Goal: Information Seeking & Learning: Find contact information

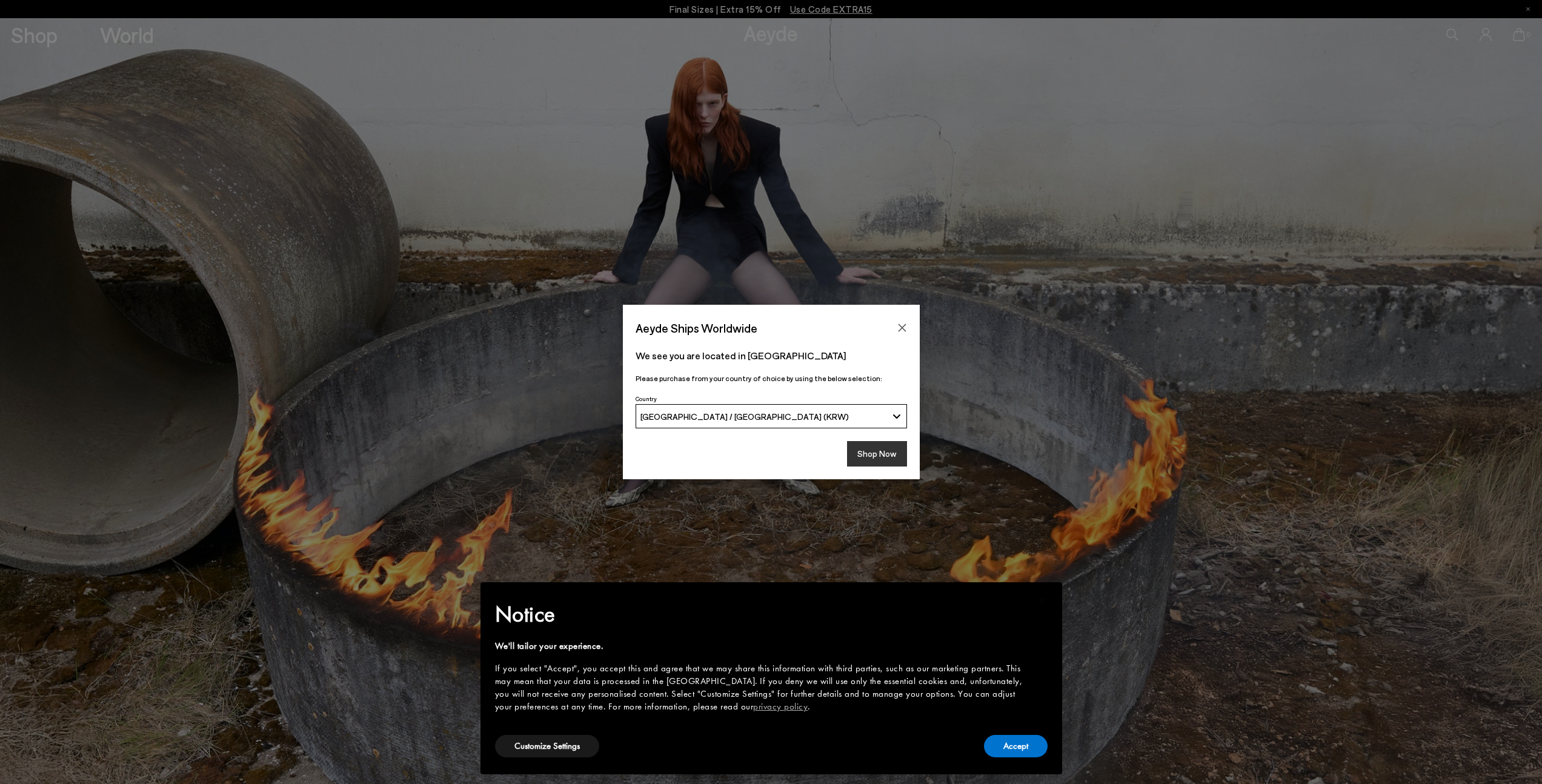
click at [877, 456] on button "Shop Now" at bounding box center [876, 454] width 60 height 25
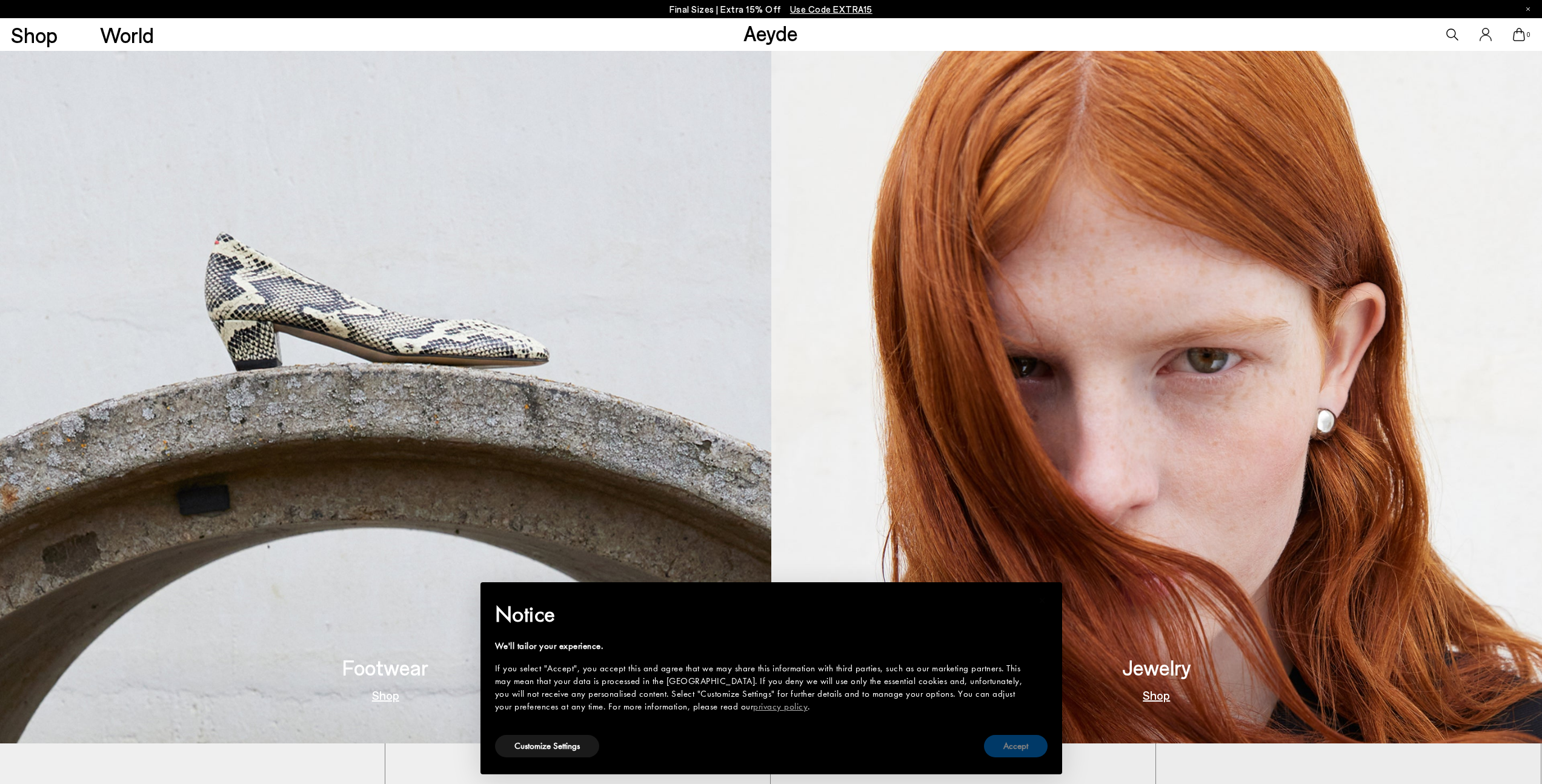
click at [1008, 754] on button "Accept" at bounding box center [1016, 746] width 64 height 22
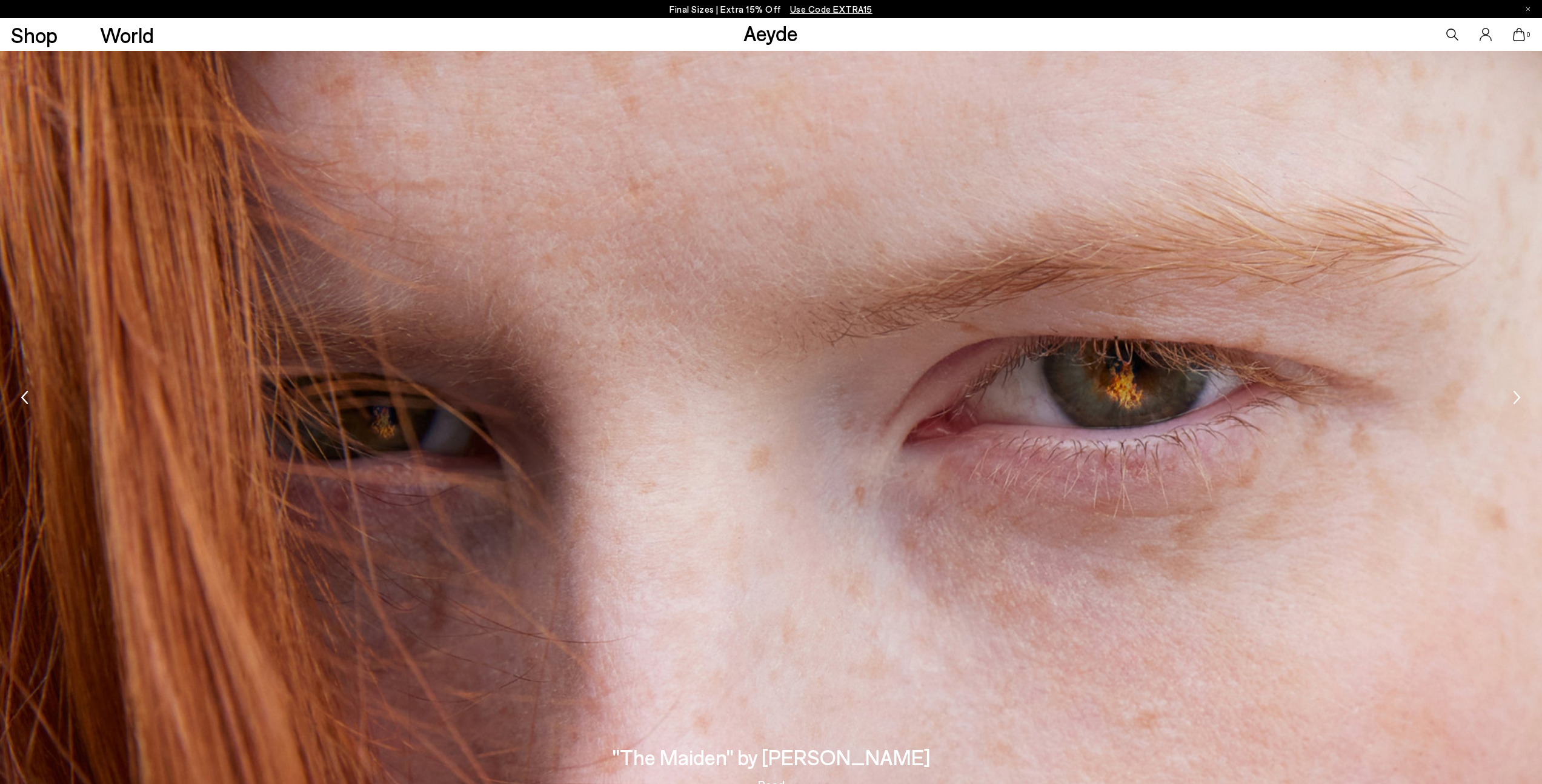
scroll to position [3408, 0]
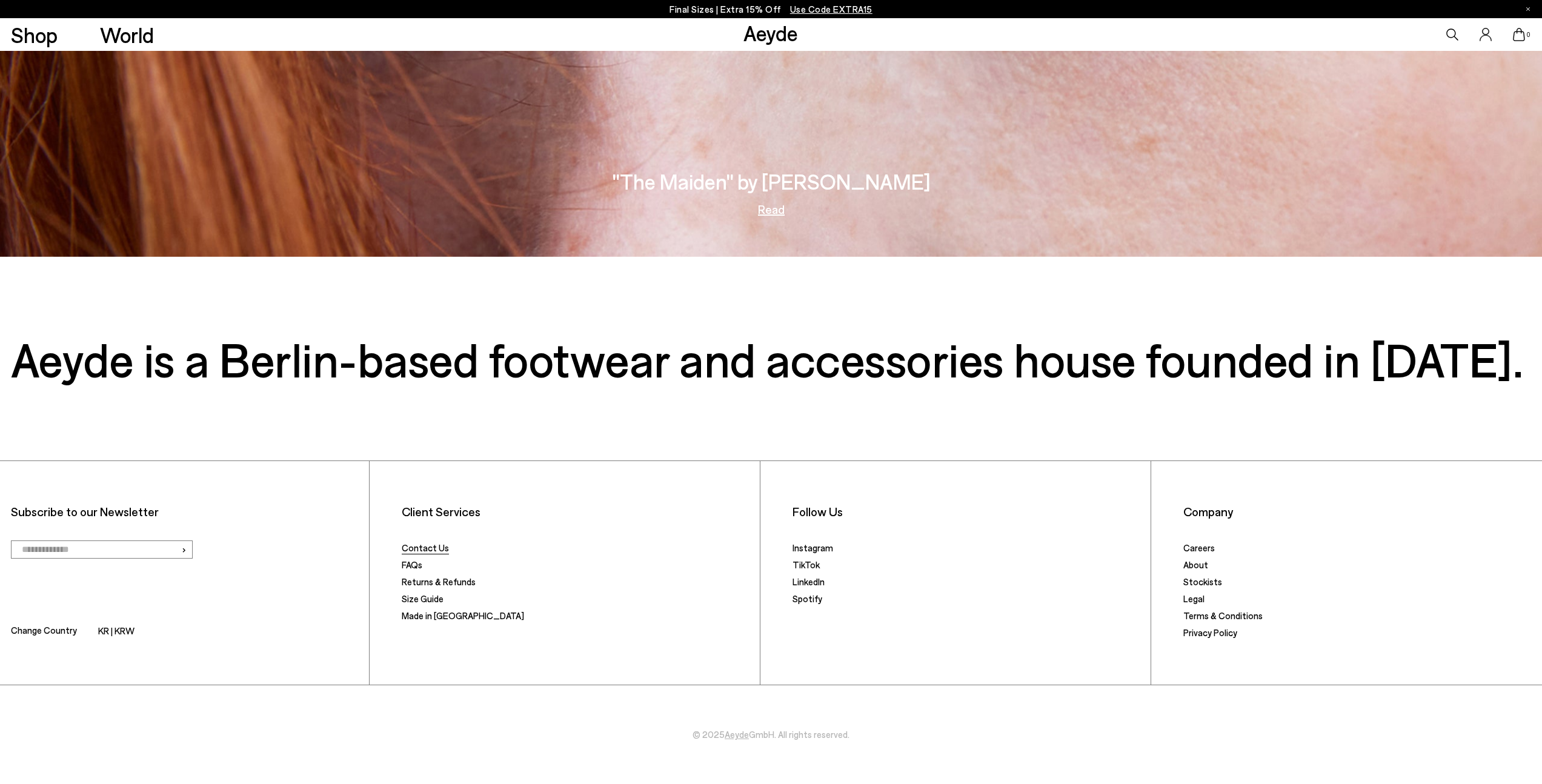
click at [417, 548] on link "Contact Us" at bounding box center [425, 548] width 47 height 11
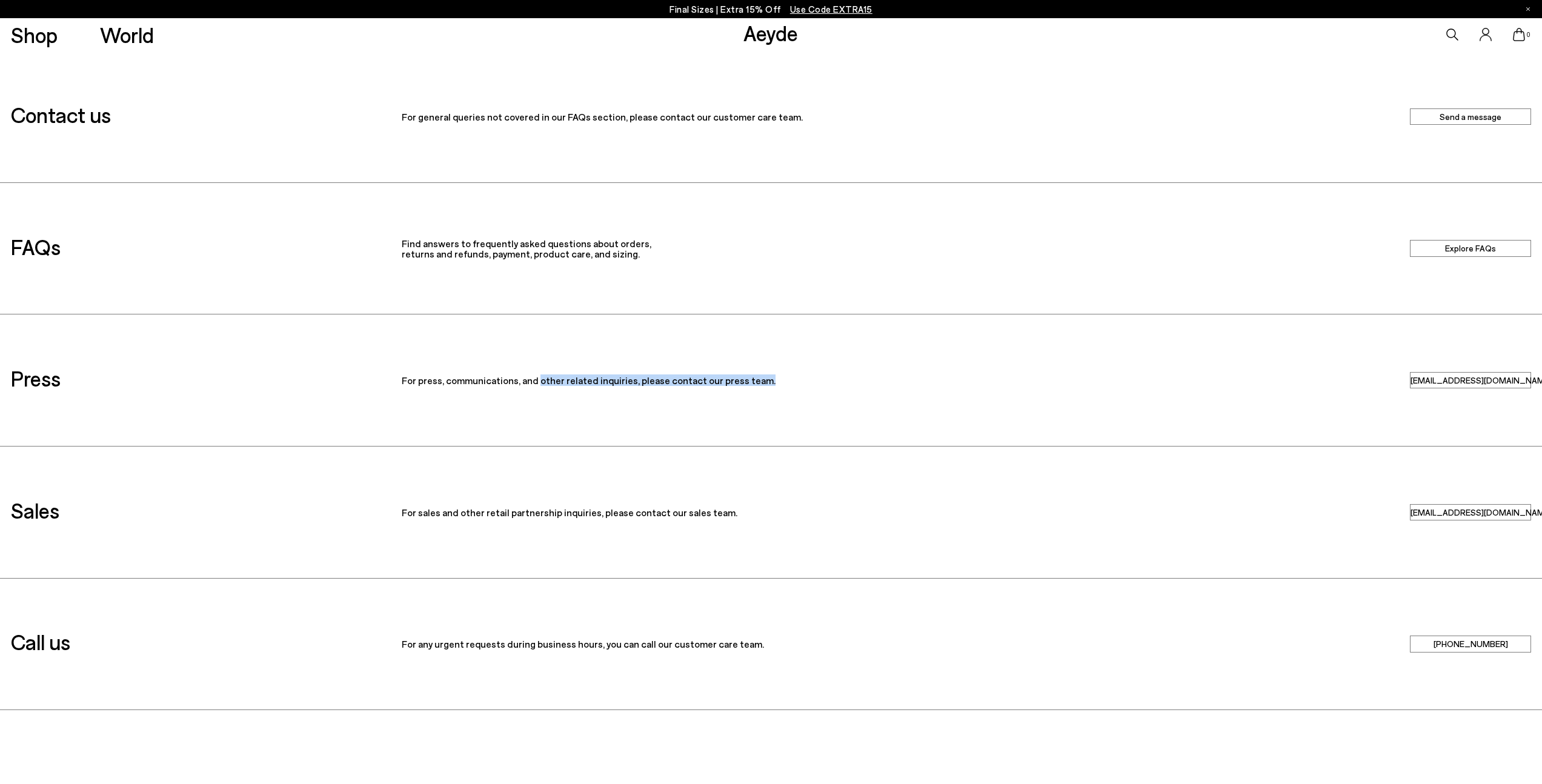
drag, startPoint x: 534, startPoint y: 380, endPoint x: 868, endPoint y: 379, distance: 334.0
click at [868, 379] on p "For press, communications, and other related inquiries, please contact our pres…" at bounding box center [771, 380] width 739 height 11
click at [1102, 387] on div "Press For press, communications, and other related inquiries, please contact ou…" at bounding box center [771, 380] width 1542 height 131
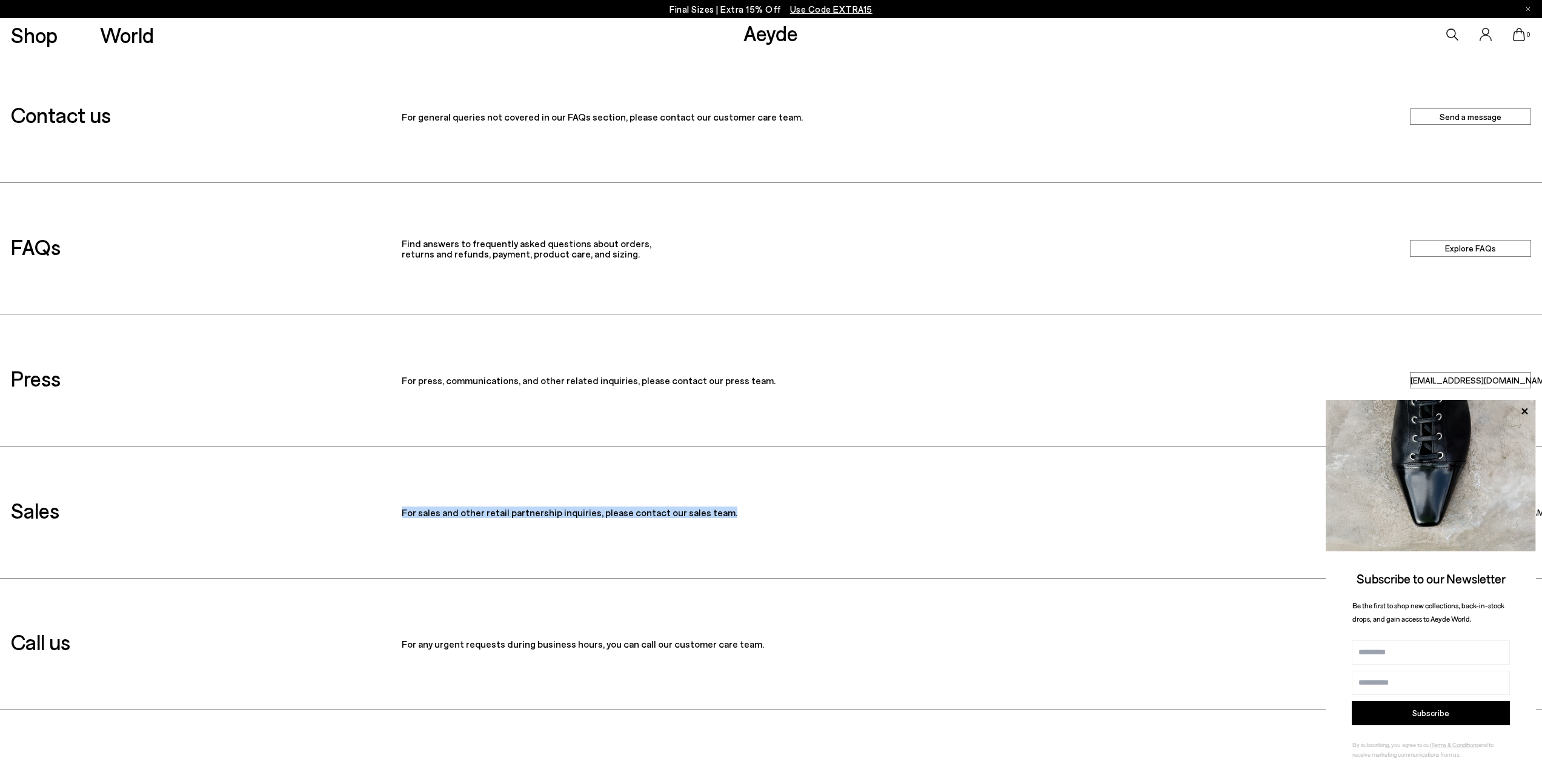
drag, startPoint x: 484, startPoint y: 505, endPoint x: 749, endPoint y: 508, distance: 265.0
click at [749, 508] on div "Sales For sales and other retail partnership inquiries, please contact our sale…" at bounding box center [771, 512] width 1542 height 131
click at [749, 508] on p "For sales and other retail partnership inquiries, please contact our sales team." at bounding box center [771, 513] width 739 height 11
drag, startPoint x: 784, startPoint y: 513, endPoint x: 386, endPoint y: 509, distance: 398.0
click at [386, 509] on div "Sales For sales and other retail partnership inquiries, please contact our sale…" at bounding box center [771, 512] width 1542 height 131
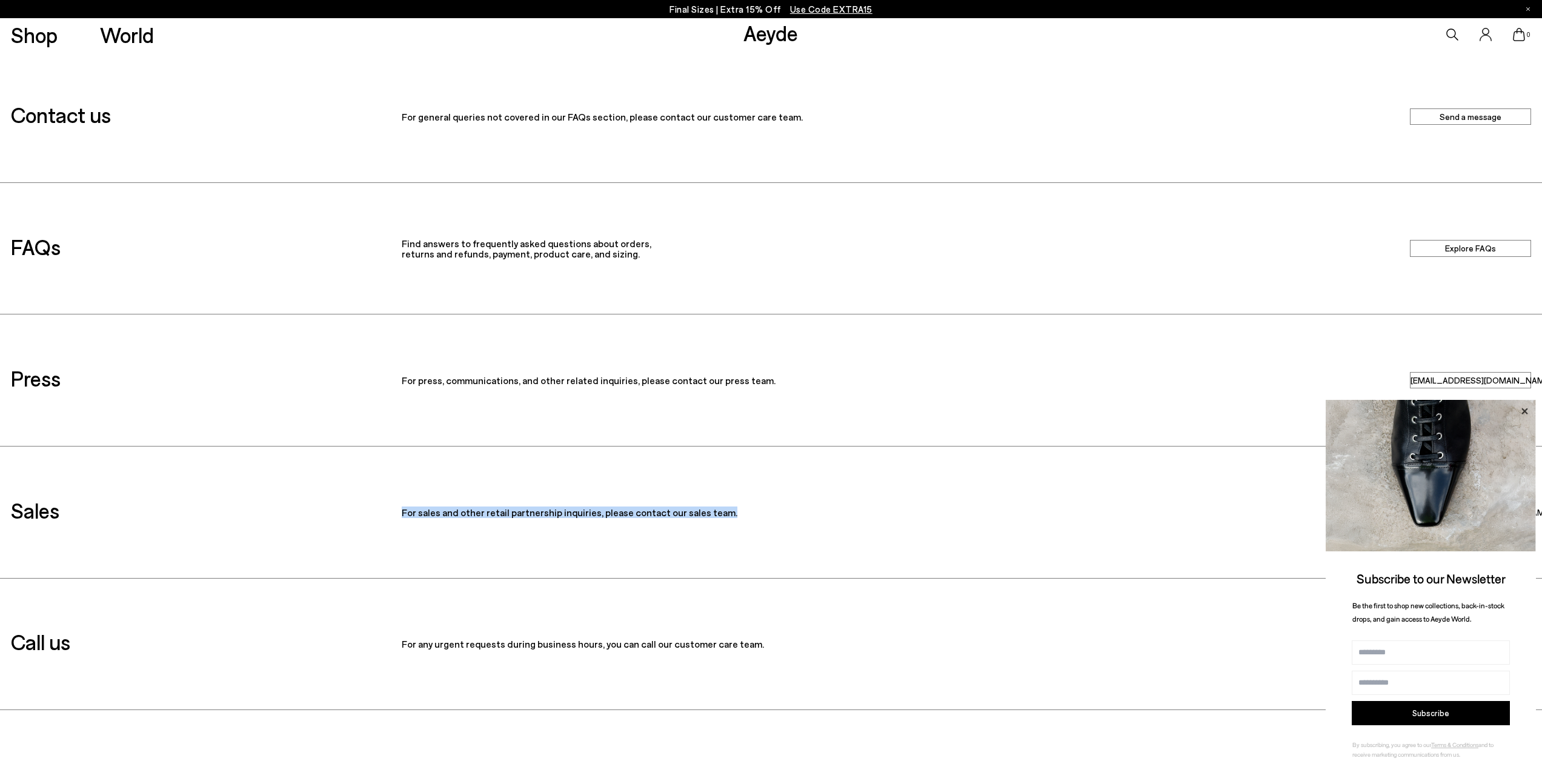
click at [1523, 412] on icon at bounding box center [1524, 411] width 6 height 6
click at [1525, 410] on icon at bounding box center [1524, 411] width 6 height 6
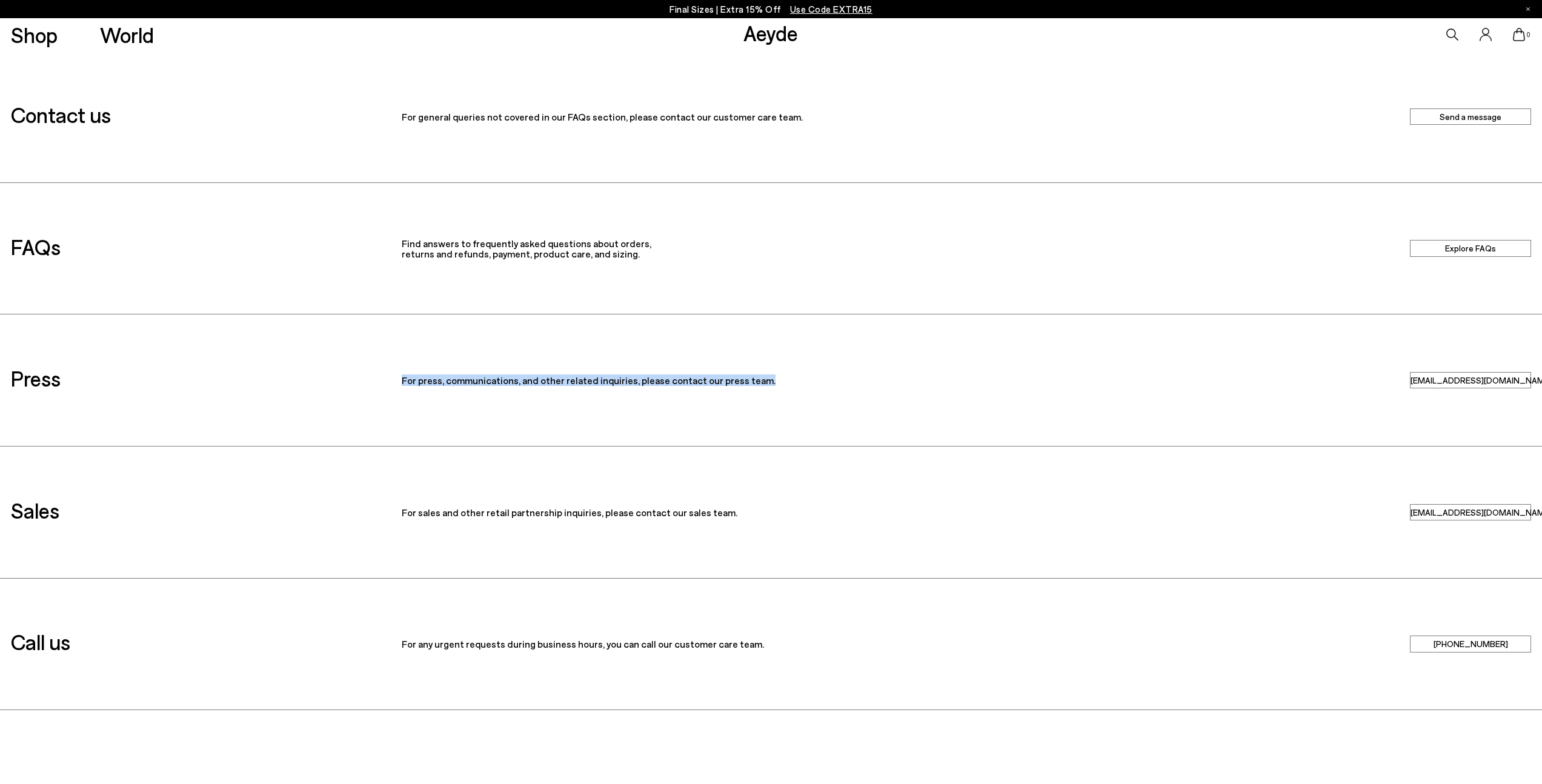
drag, startPoint x: 756, startPoint y: 376, endPoint x: 378, endPoint y: 381, distance: 378.0
click at [378, 381] on div "Press For press, communications, and other related inquiries, please contact ou…" at bounding box center [771, 380] width 1542 height 131
click at [828, 404] on div "Press For press, communications, and other related inquiries, please contact ou…" at bounding box center [771, 380] width 1542 height 131
drag, startPoint x: 802, startPoint y: 389, endPoint x: 381, endPoint y: 384, distance: 421.0
click at [381, 384] on div "Press For press, communications, and other related inquiries, please contact ou…" at bounding box center [771, 380] width 1542 height 131
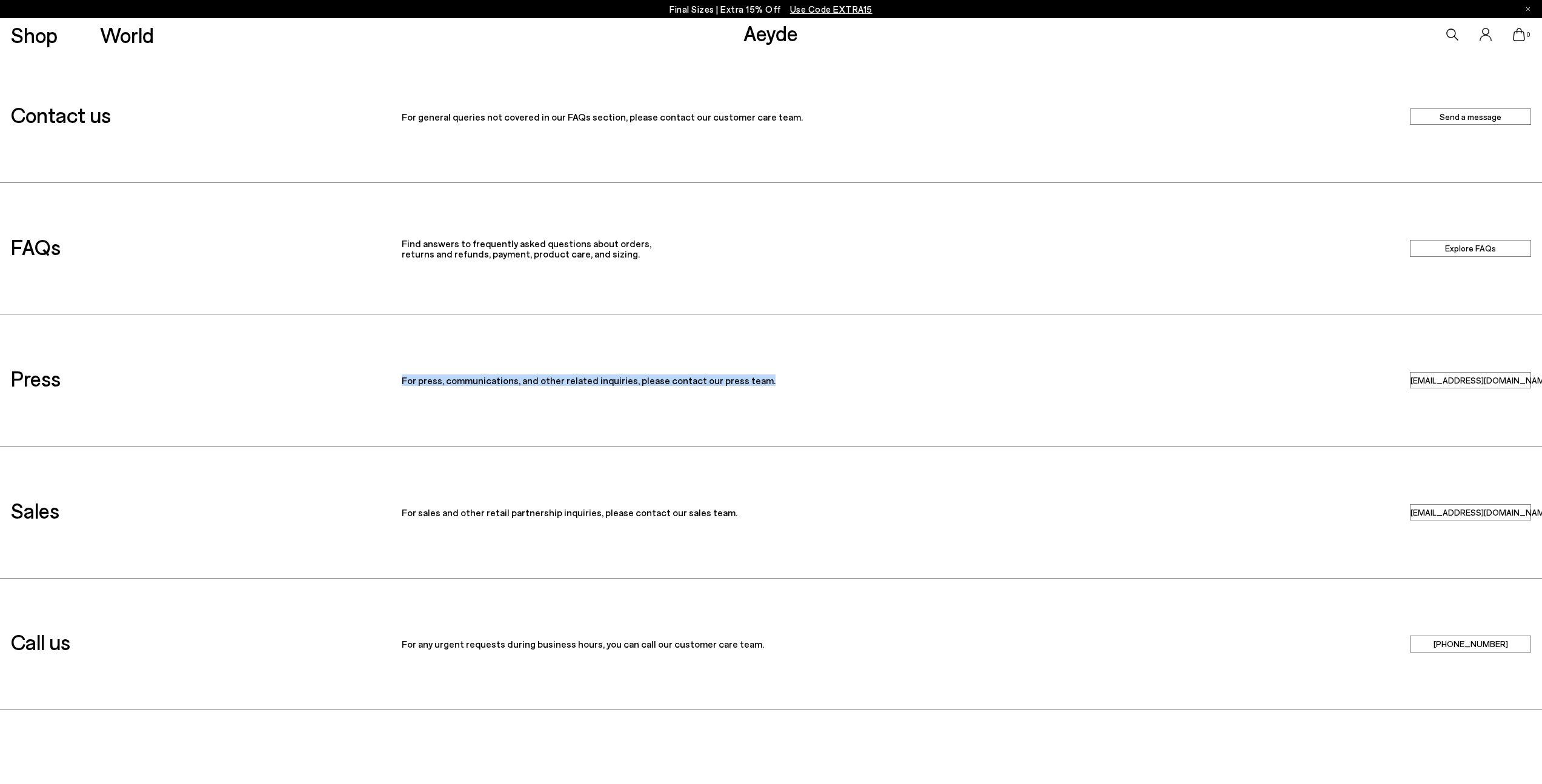
copy p "For press, communications, and other related inquiries, please contact our pres…"
click at [451, 533] on div "Sales For sales and other retail partnership inquiries, please contact our sale…" at bounding box center [771, 512] width 1542 height 131
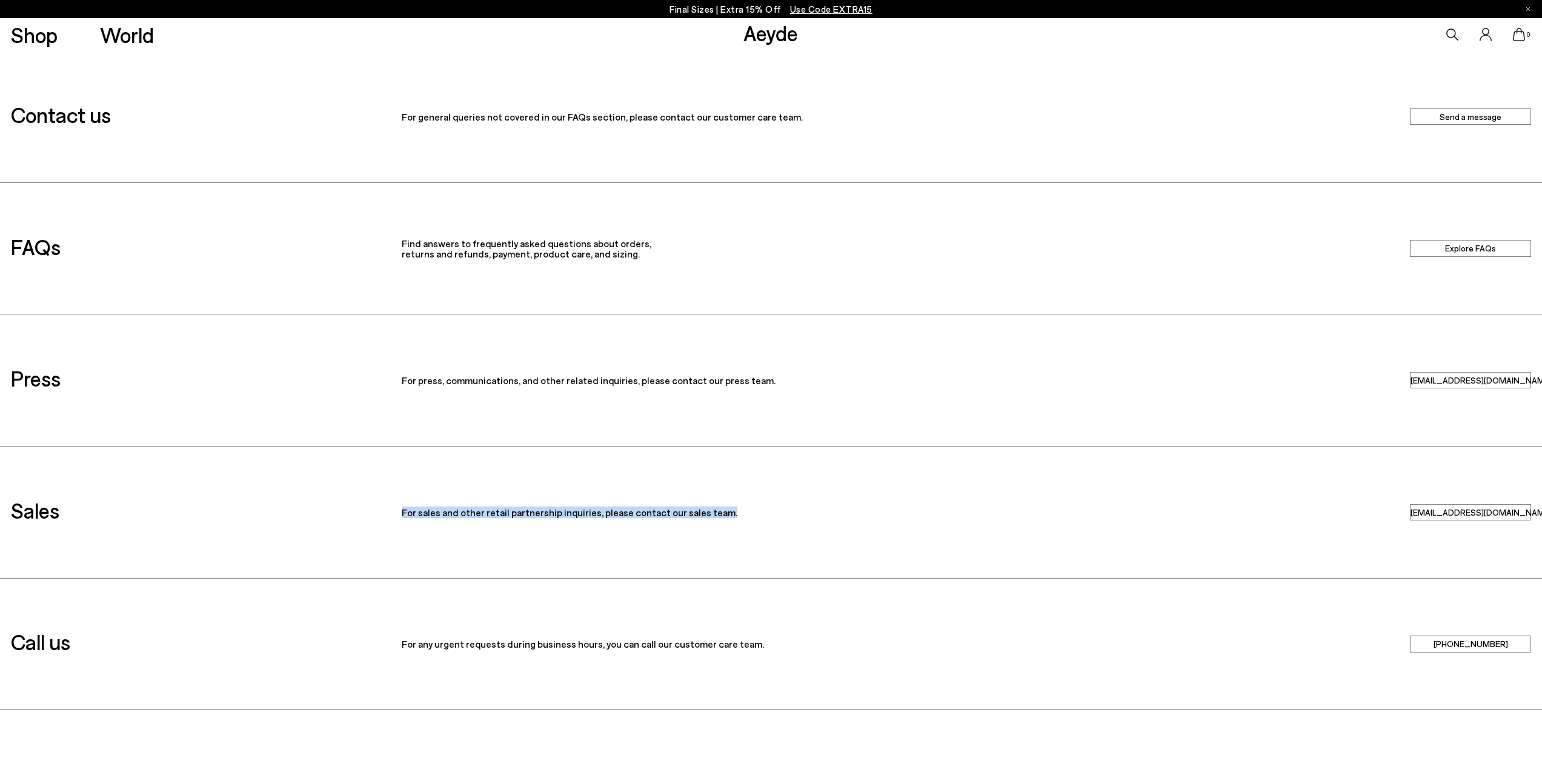
drag, startPoint x: 396, startPoint y: 516, endPoint x: 746, endPoint y: 510, distance: 350.1
click at [746, 510] on div "For sales and other retail partnership inquiries, please contact our sales team." at bounding box center [771, 513] width 760 height 11
copy p "For sales and other retail partnership inquiries, please contact our sales team."
click at [1470, 453] on div "Sales For sales and other retail partnership inquiries, please contact our sale…" at bounding box center [771, 512] width 1542 height 131
